Goal: Share content: Share content

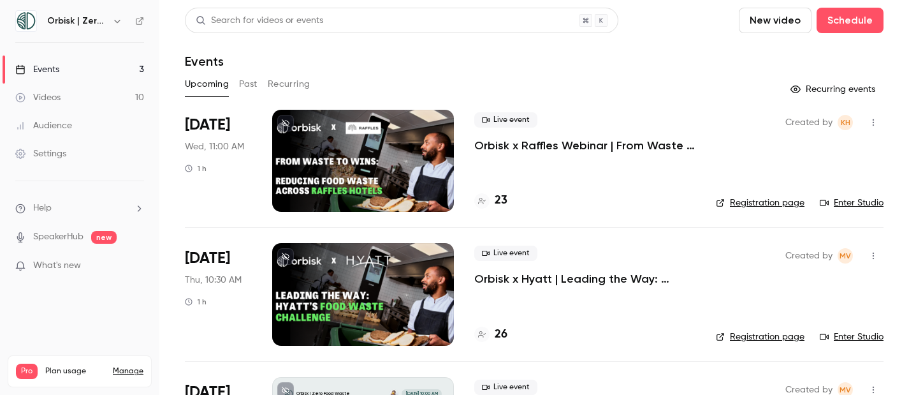
click at [540, 145] on p "Orbisk x Raffles Webinar | From Waste to Wins: Reducing Food Waste Across Raffl…" at bounding box center [585, 145] width 221 height 15
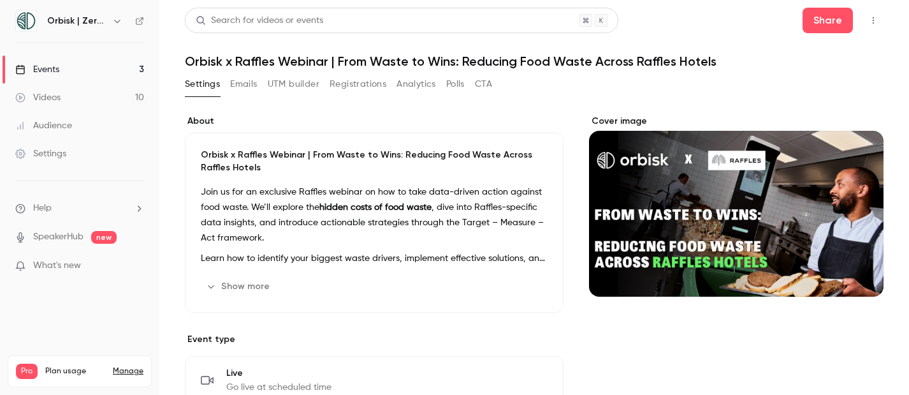
click at [371, 84] on button "Registrations" at bounding box center [358, 84] width 57 height 20
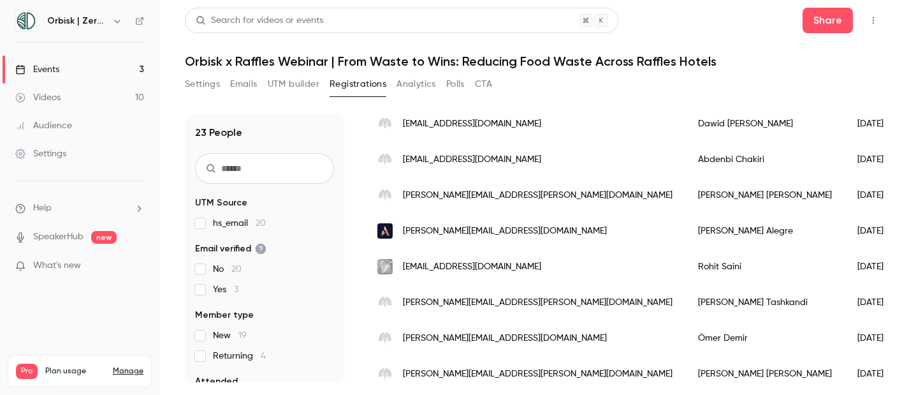
scroll to position [686, 0]
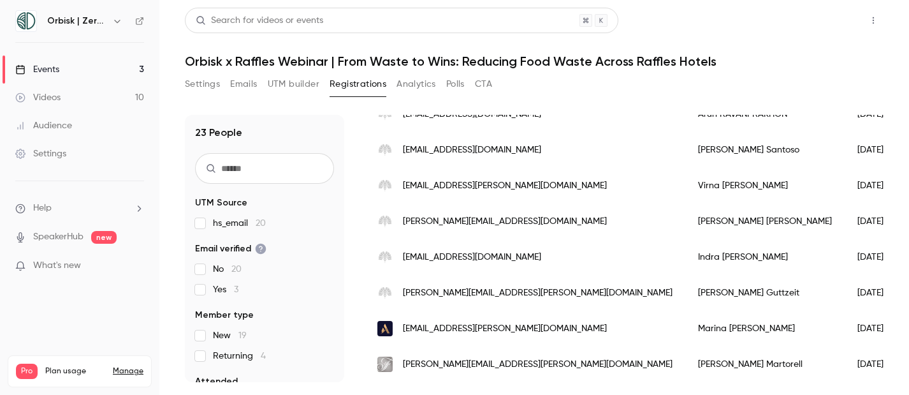
click at [837, 26] on button "Share" at bounding box center [828, 21] width 50 height 26
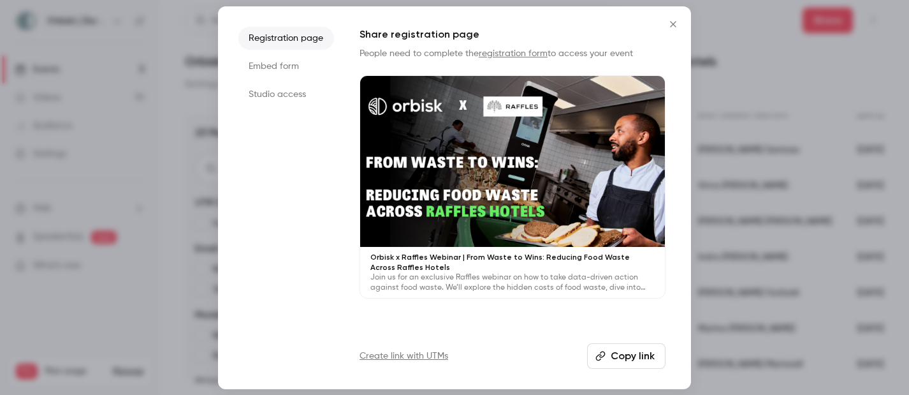
click at [626, 357] on button "Copy link" at bounding box center [626, 356] width 78 height 26
click at [670, 25] on icon "Close" at bounding box center [673, 24] width 15 height 10
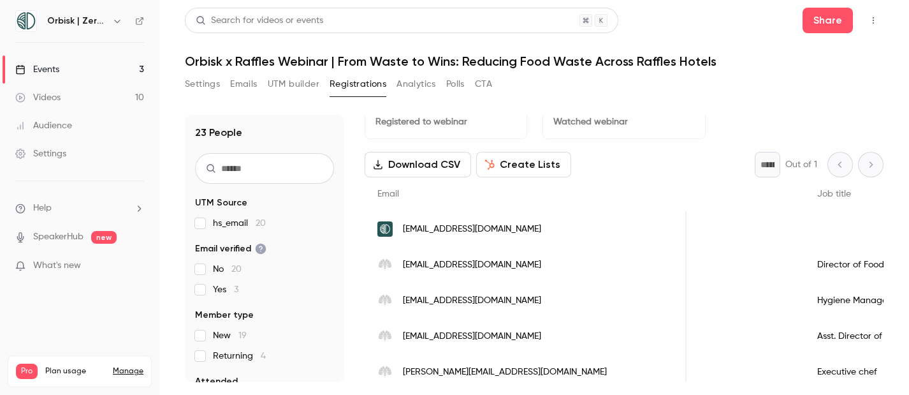
scroll to position [2, 0]
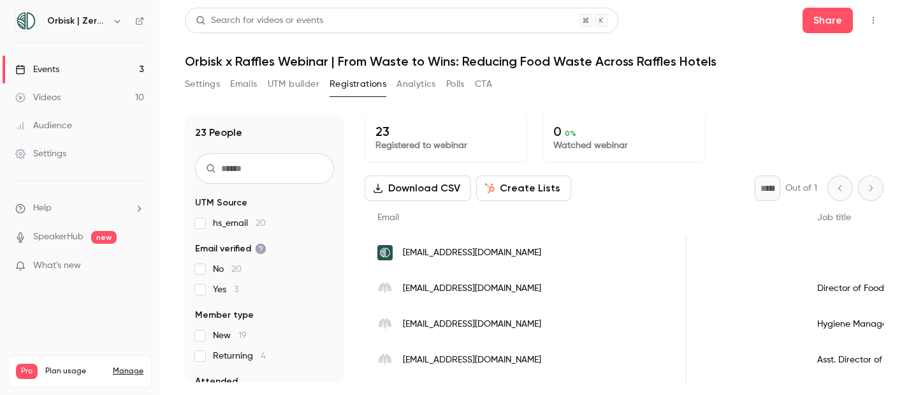
click at [440, 183] on button "Download CSV" at bounding box center [418, 188] width 107 height 26
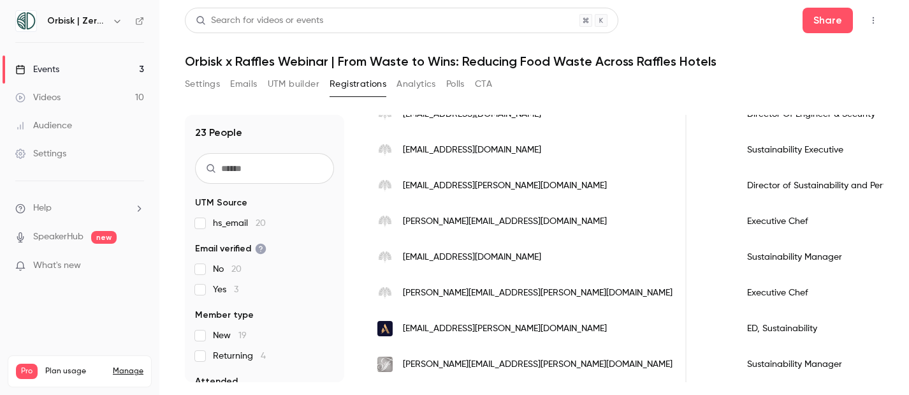
scroll to position [0, 529]
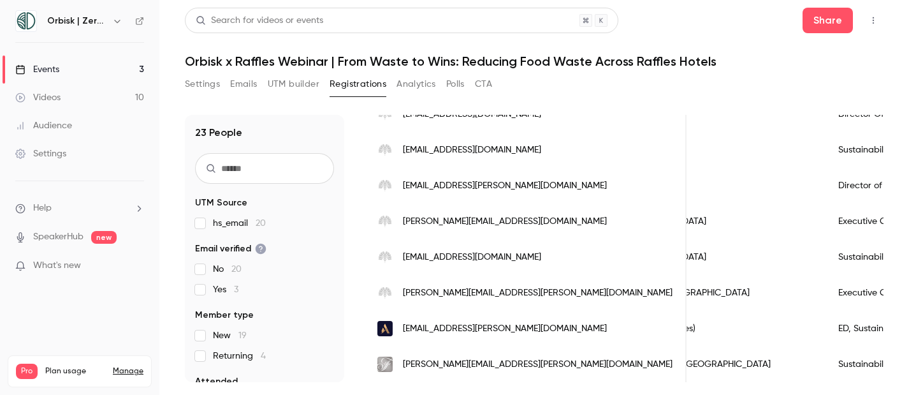
click at [201, 82] on button "Settings" at bounding box center [202, 84] width 35 height 20
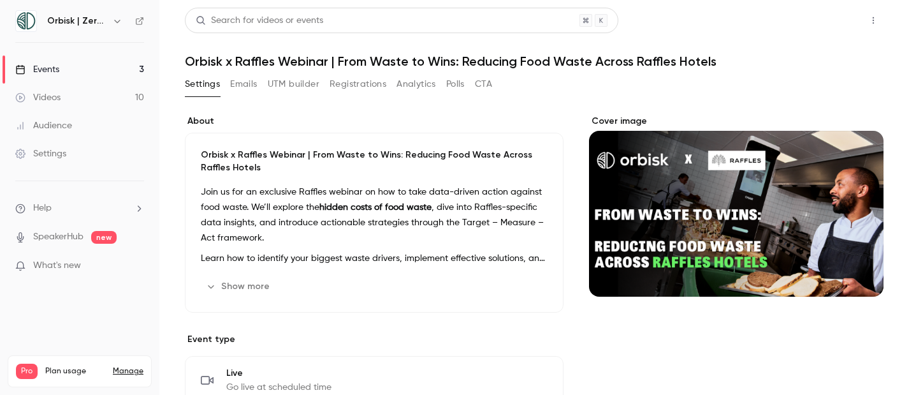
click at [828, 13] on button "Share" at bounding box center [828, 21] width 50 height 26
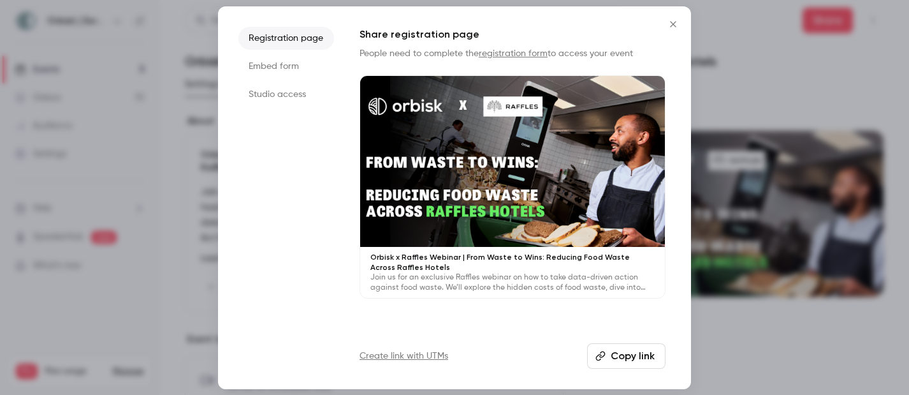
click at [646, 353] on button "Copy link" at bounding box center [626, 356] width 78 height 26
